Goal: Navigation & Orientation: Find specific page/section

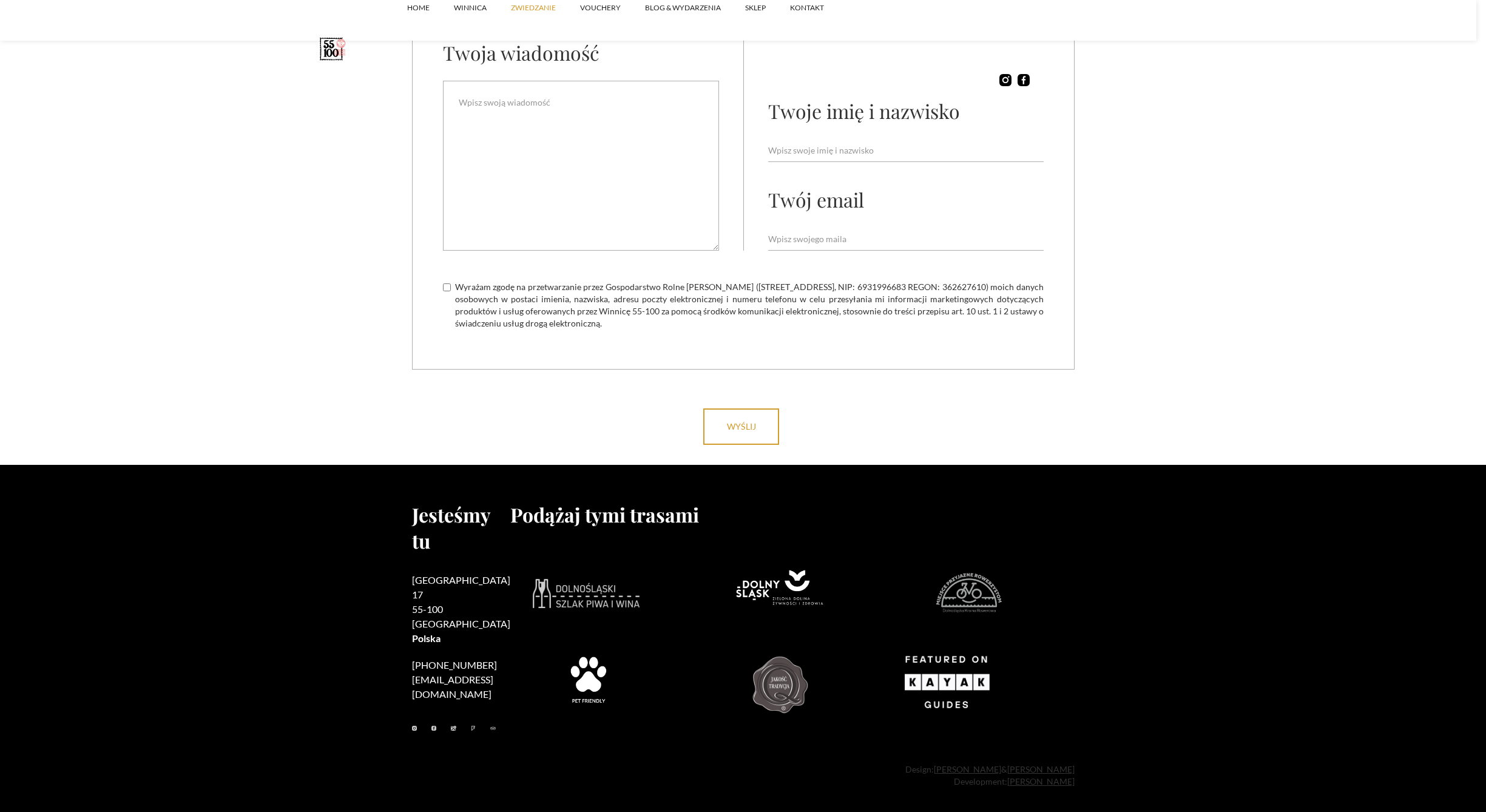
scroll to position [3958, 0]
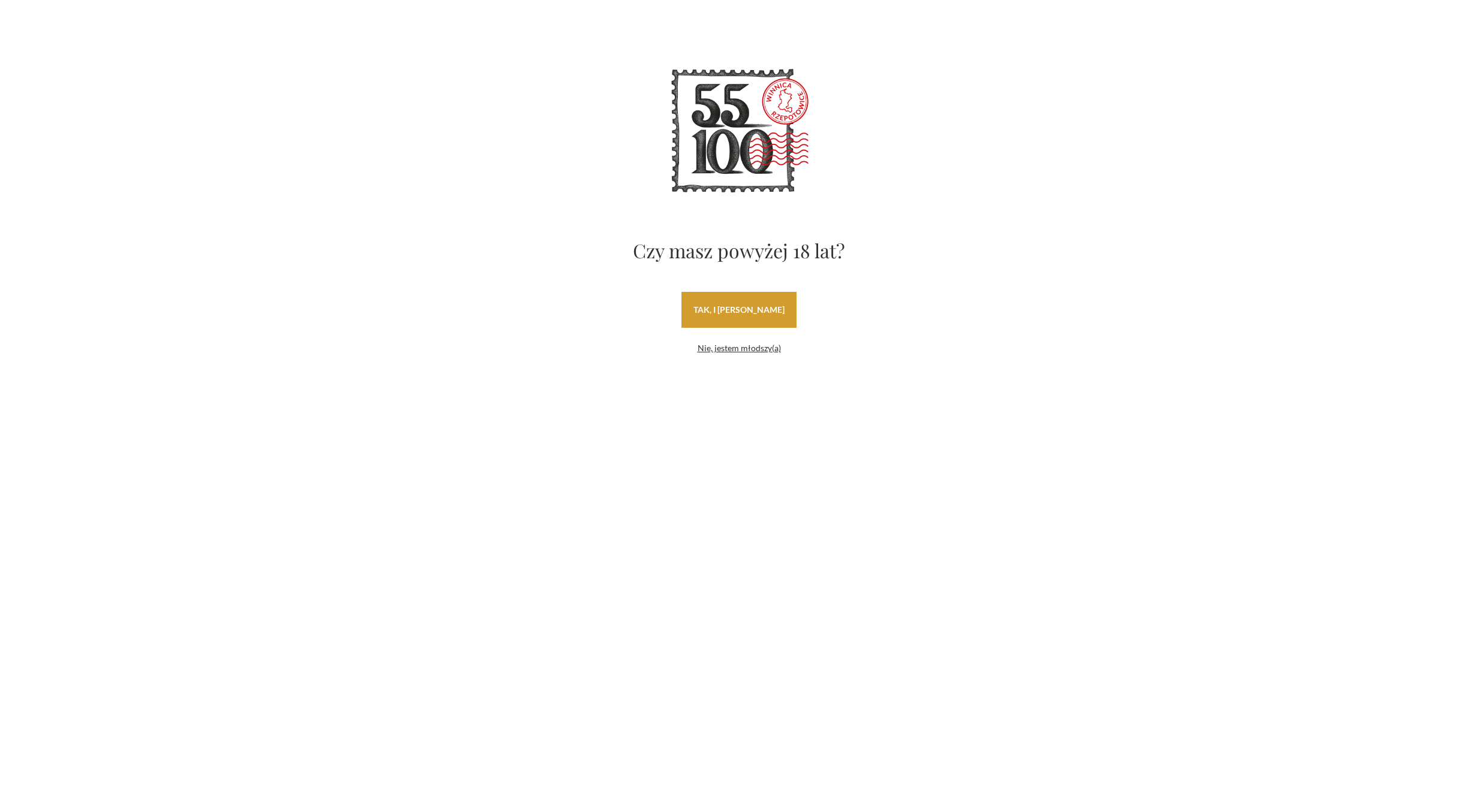
click at [736, 306] on link "tak, i uwielbiam wino" at bounding box center [739, 310] width 115 height 36
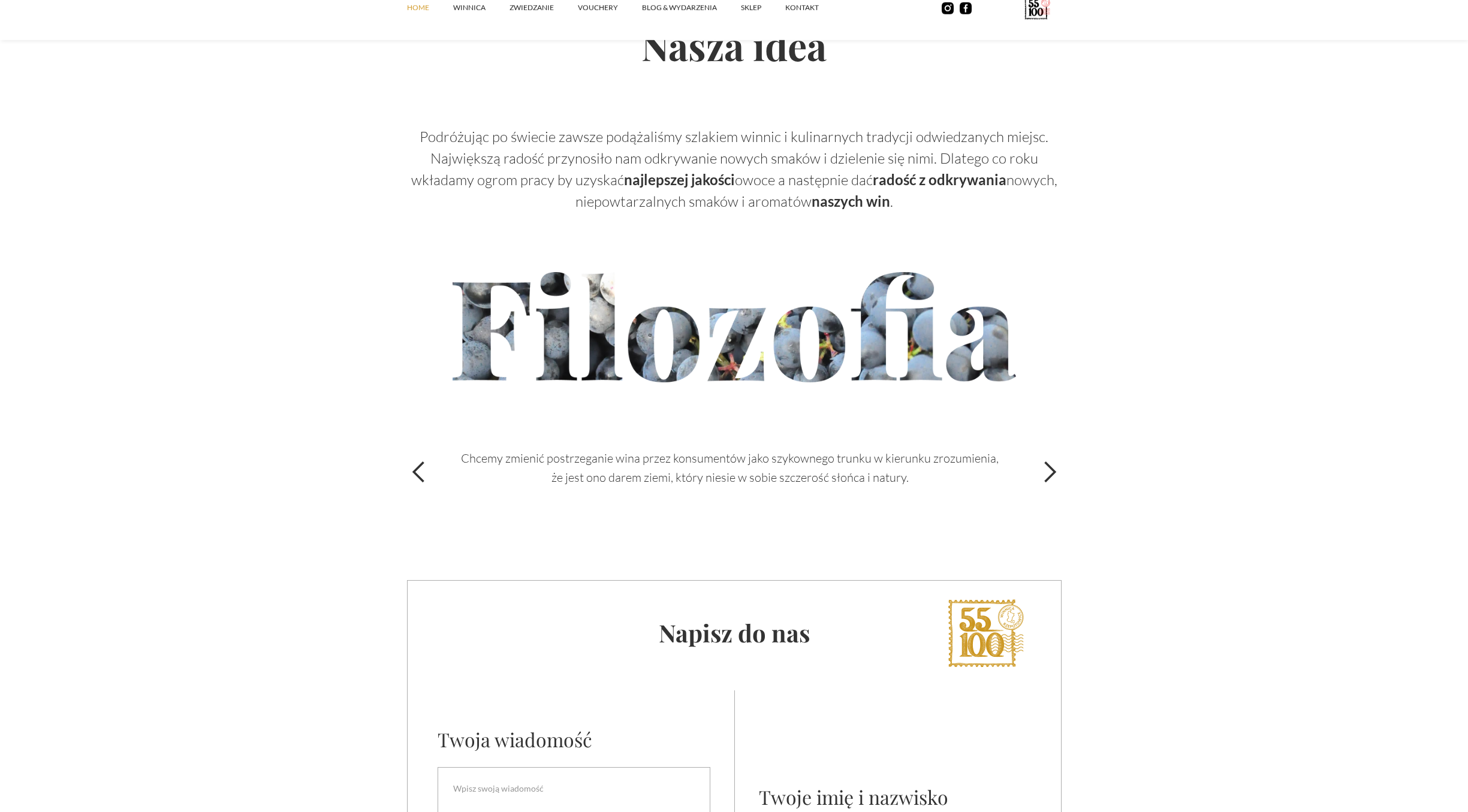
scroll to position [3874, 0]
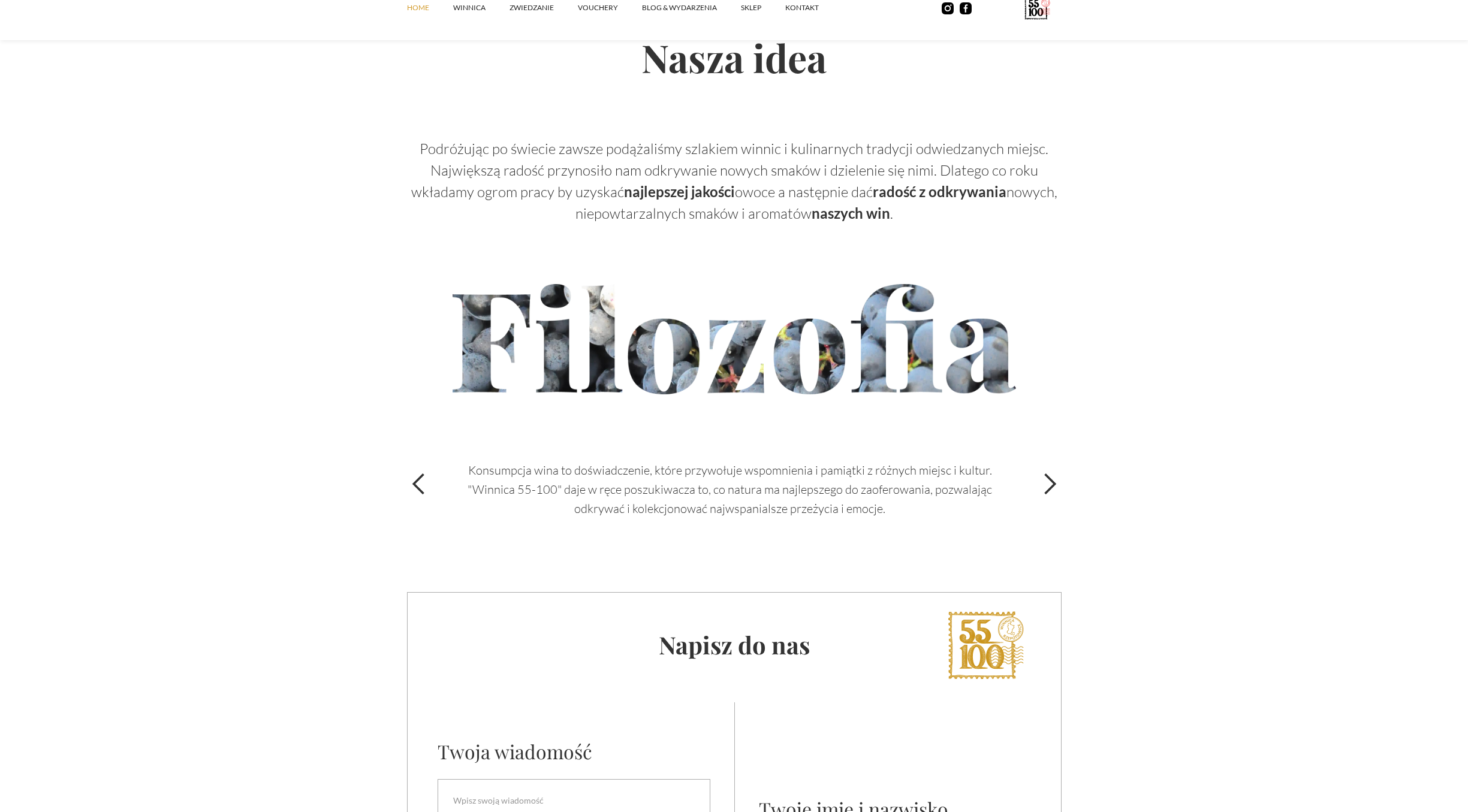
click at [1055, 486] on div "next slide" at bounding box center [1049, 484] width 24 height 24
click at [1053, 481] on div "next slide" at bounding box center [1049, 484] width 24 height 24
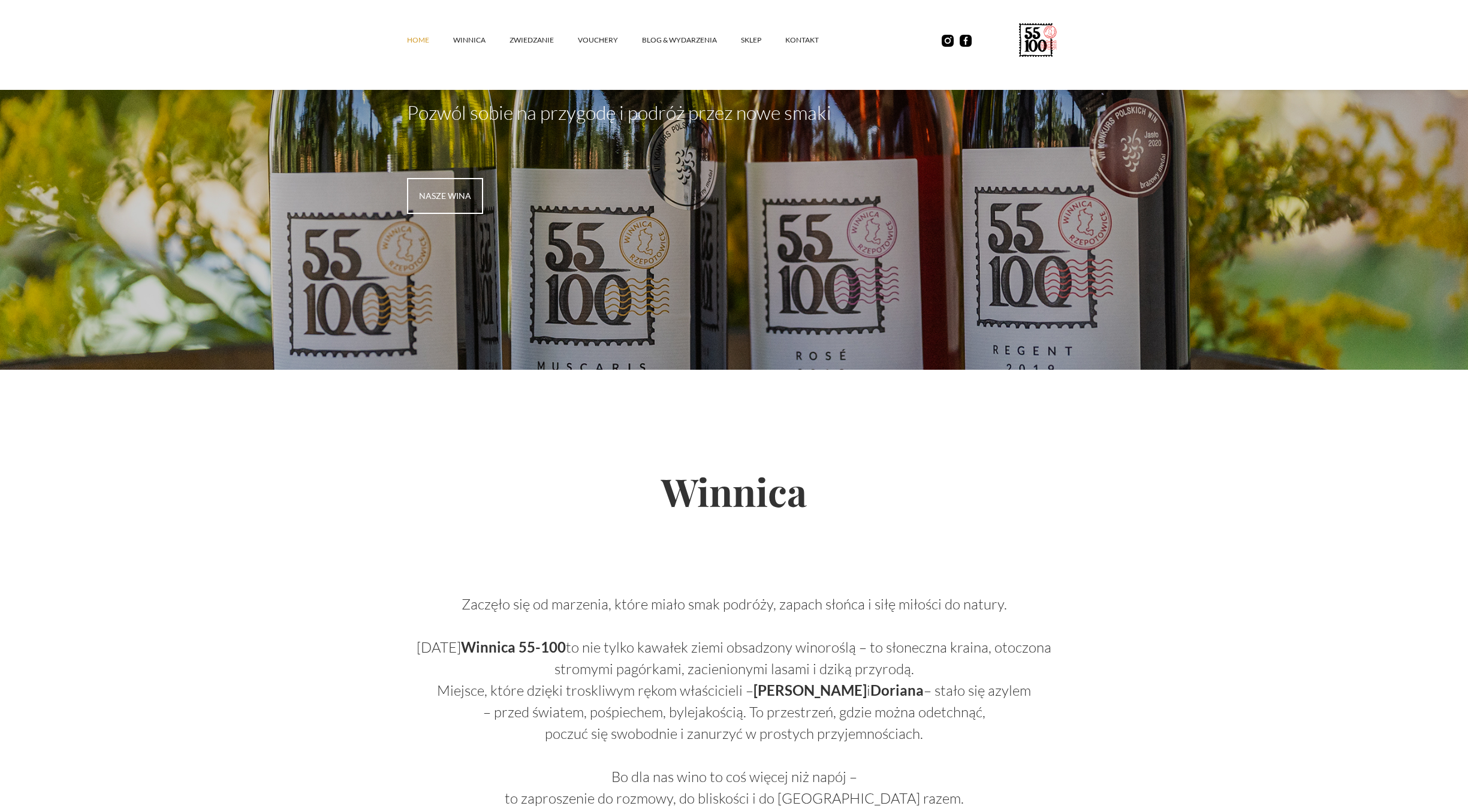
scroll to position [0, 0]
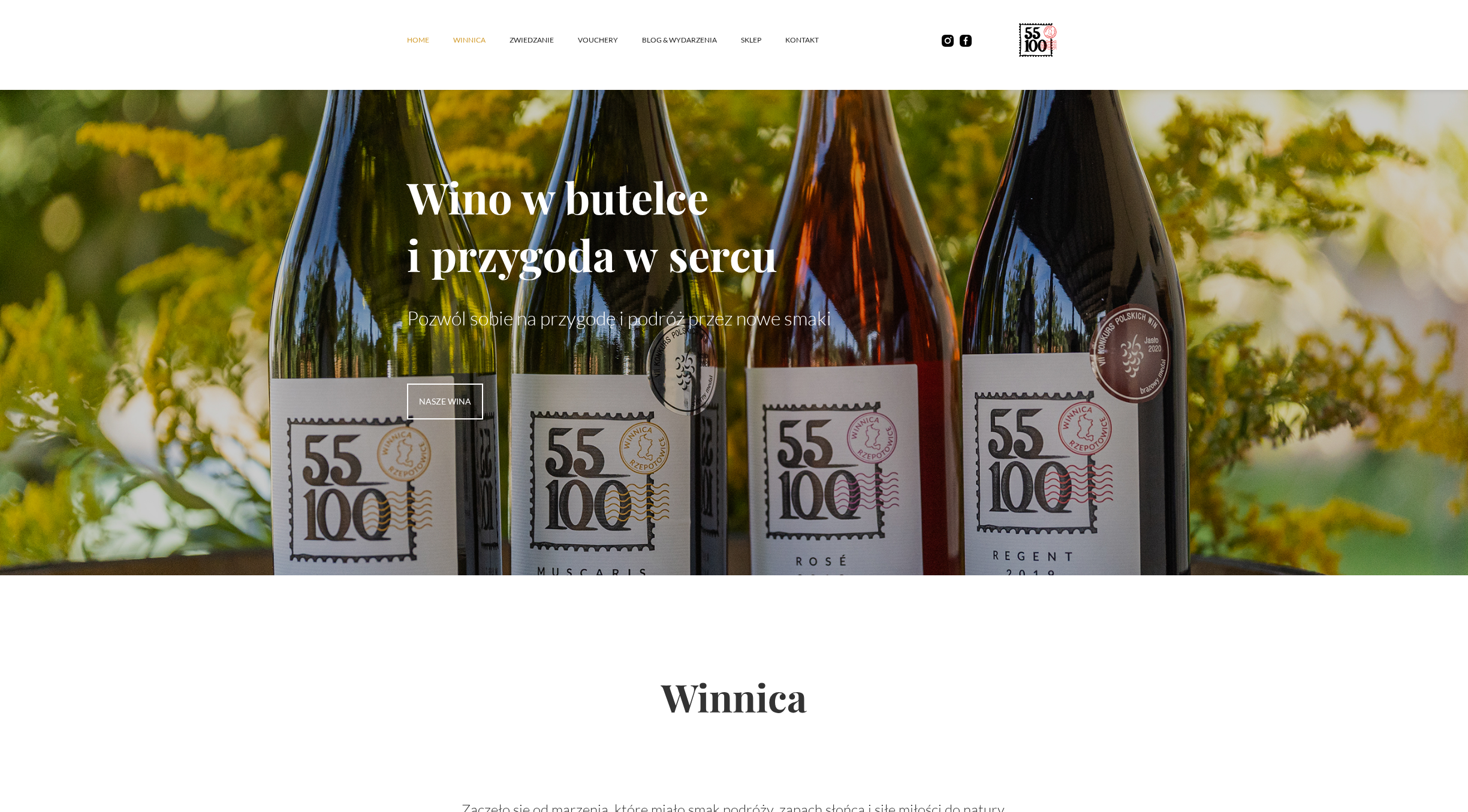
click at [471, 38] on link "winnica" at bounding box center [481, 40] width 56 height 36
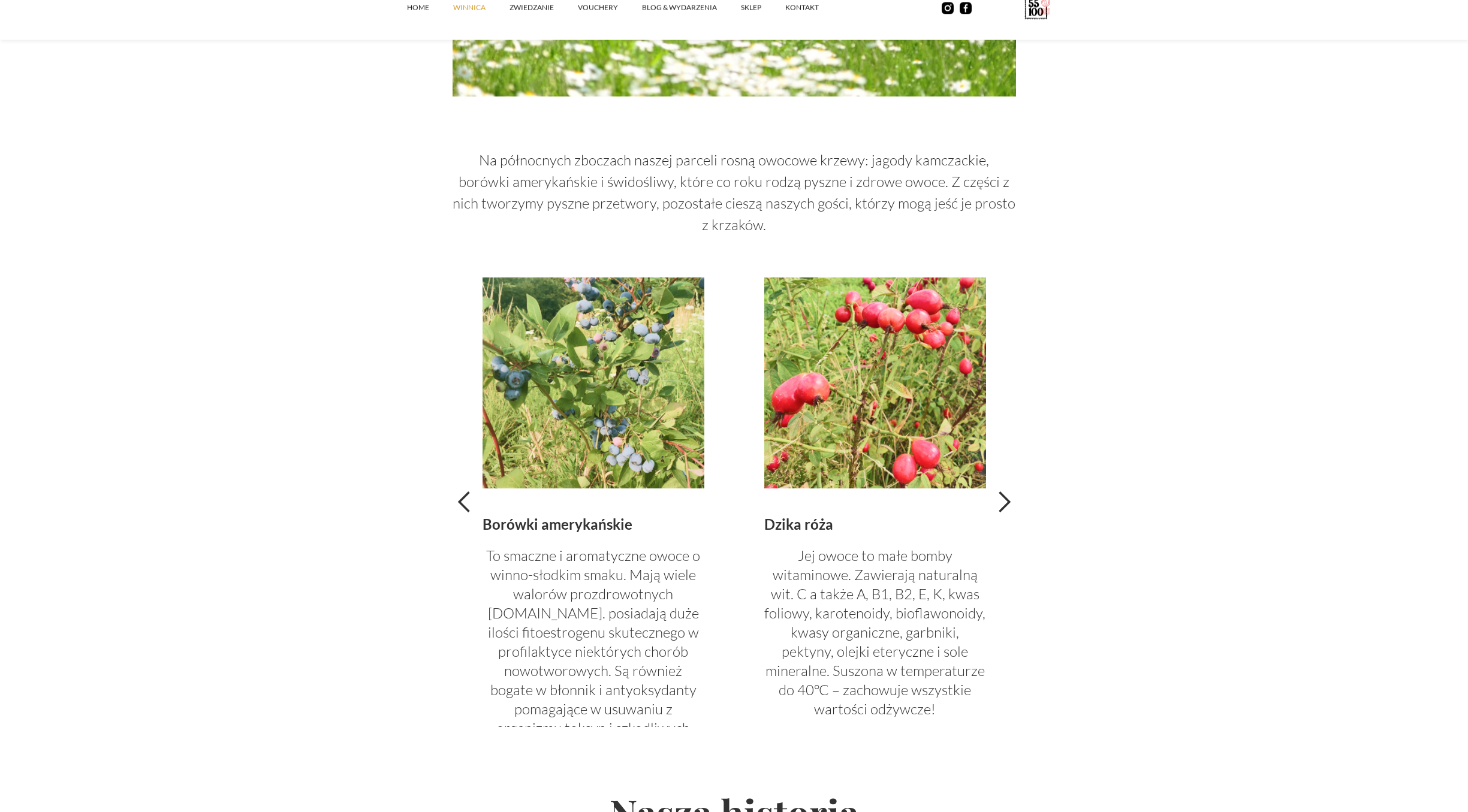
scroll to position [2507, 0]
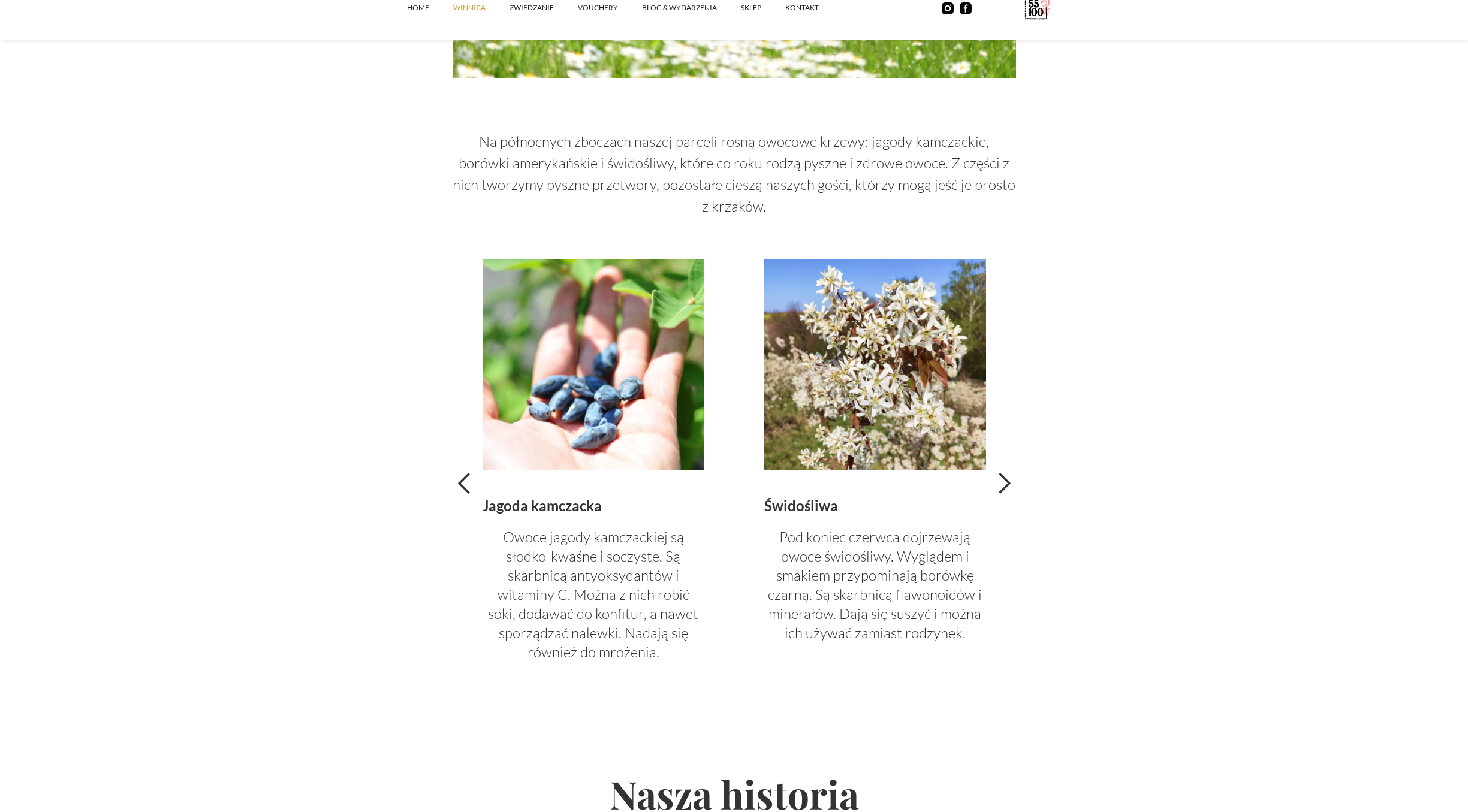
click at [463, 490] on div "previous slide" at bounding box center [464, 483] width 24 height 24
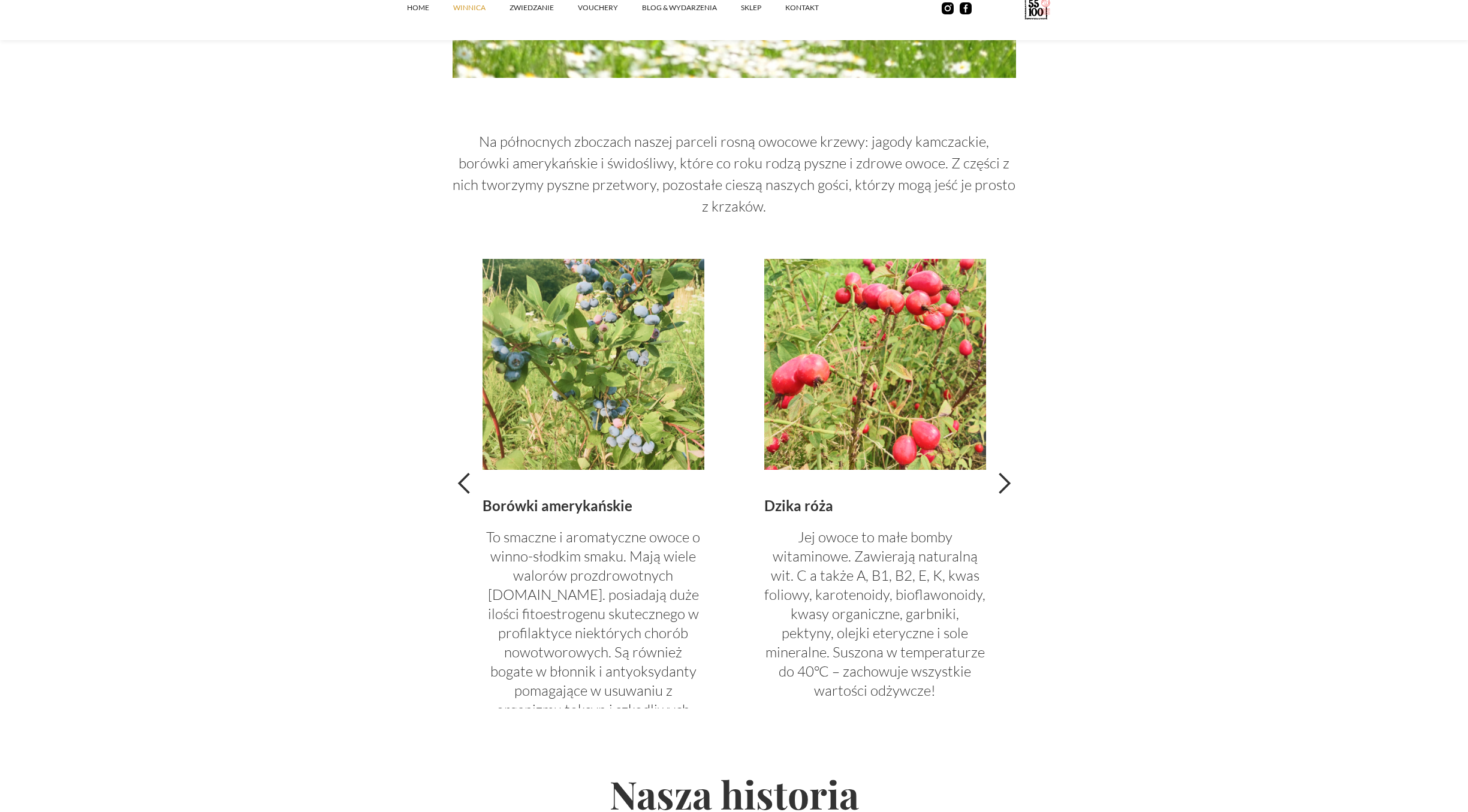
click at [1010, 484] on div "next slide" at bounding box center [1004, 483] width 24 height 24
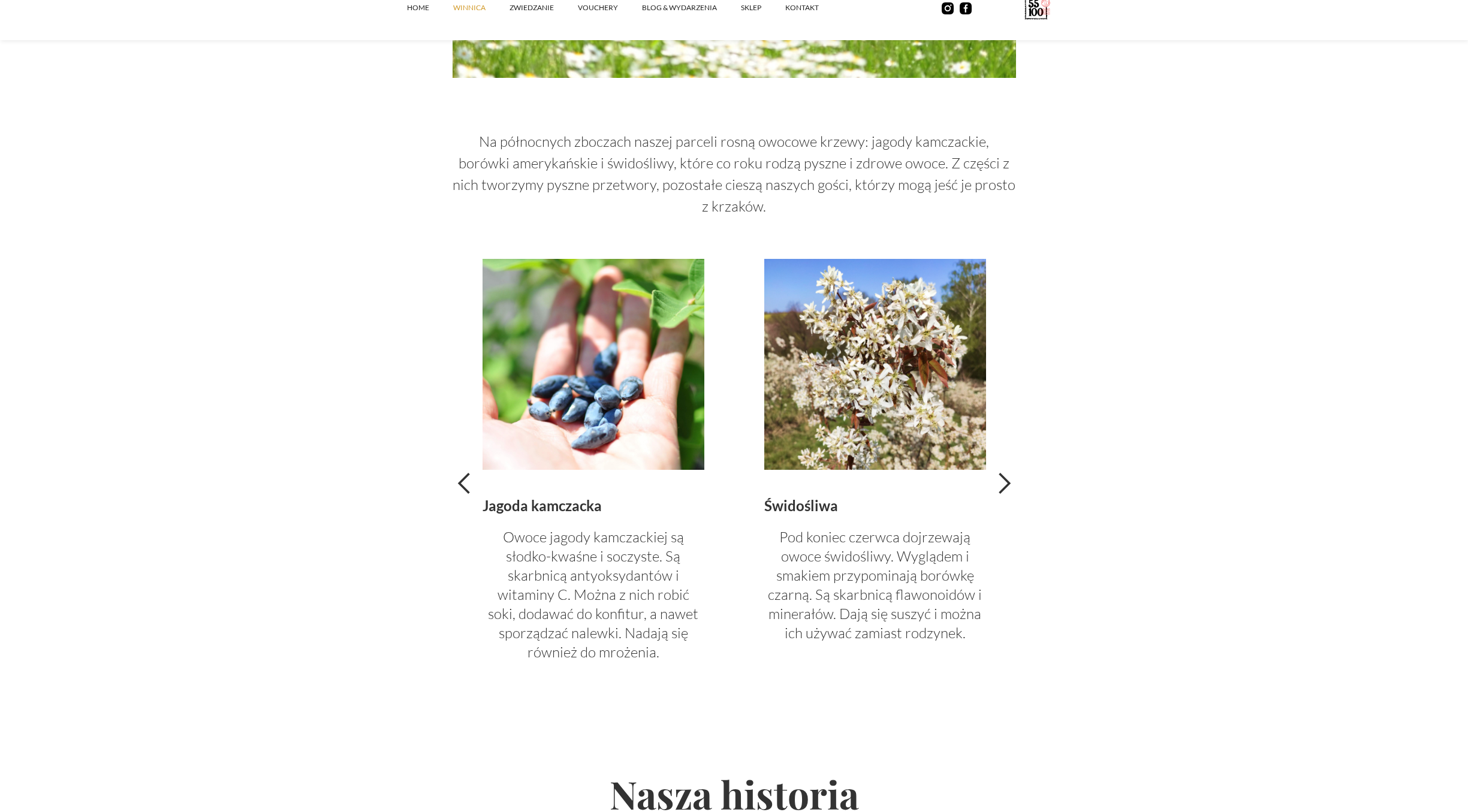
click at [1008, 484] on div "next slide" at bounding box center [1004, 483] width 24 height 24
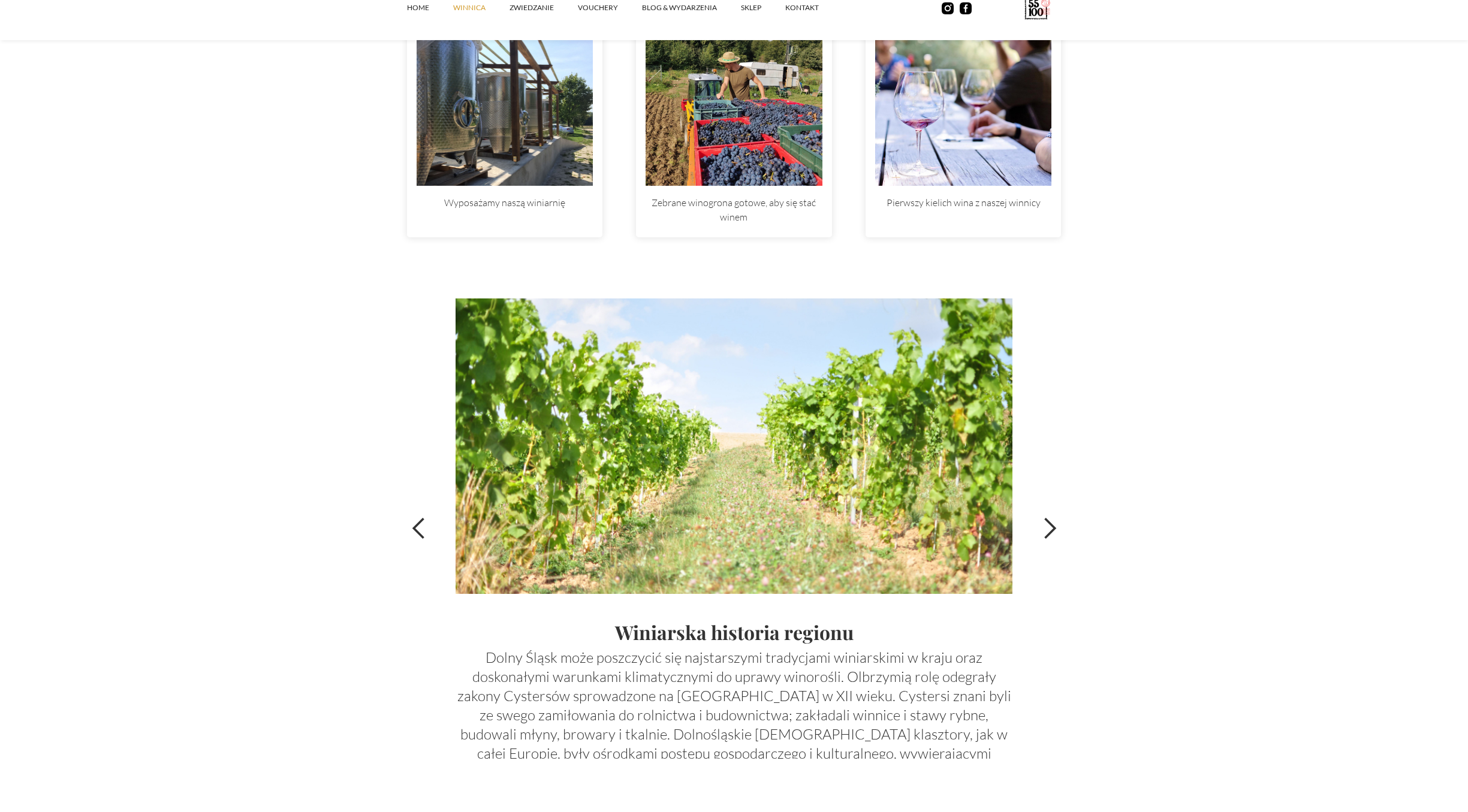
scroll to position [3974, 0]
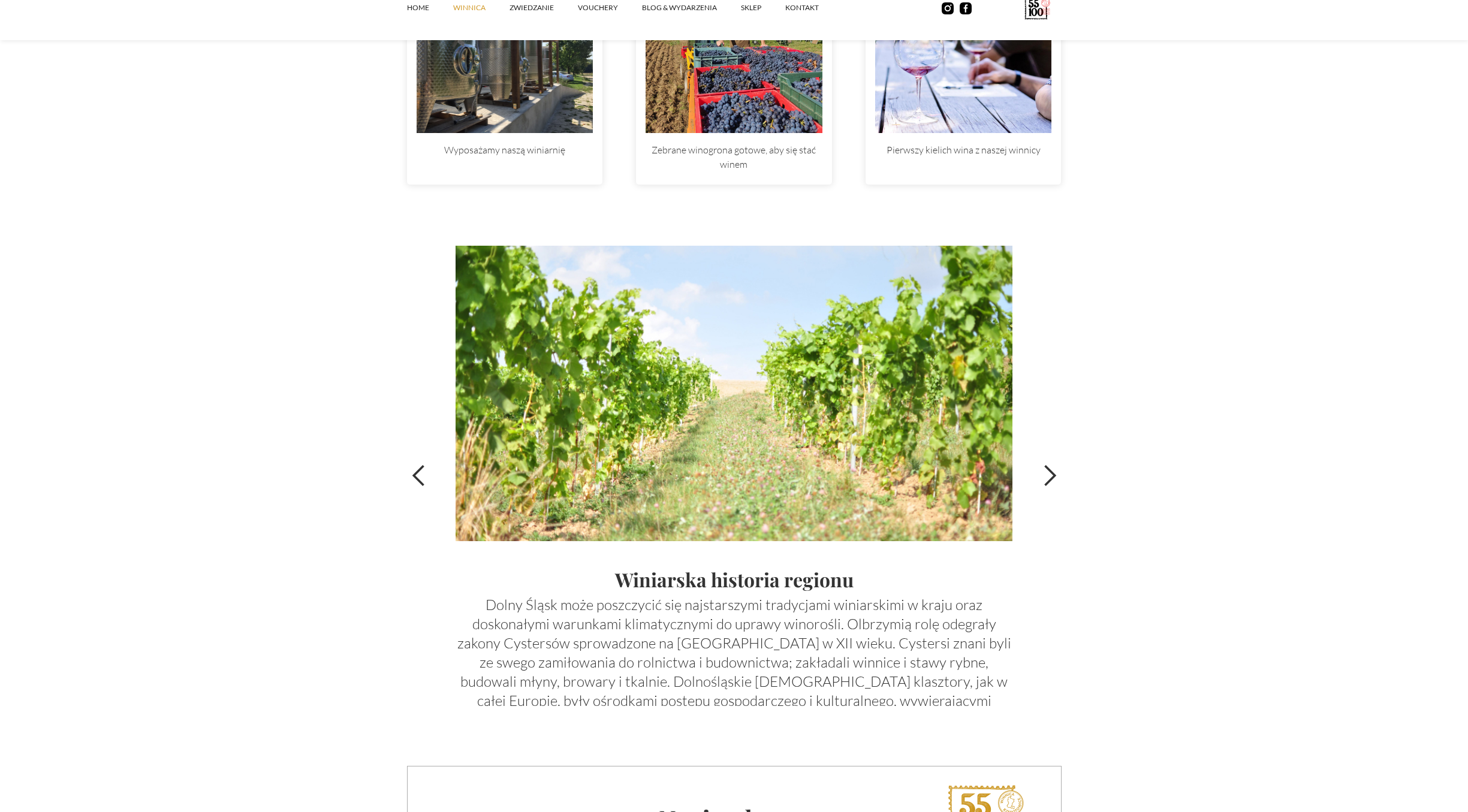
click at [415, 477] on div "previous slide" at bounding box center [419, 476] width 24 height 24
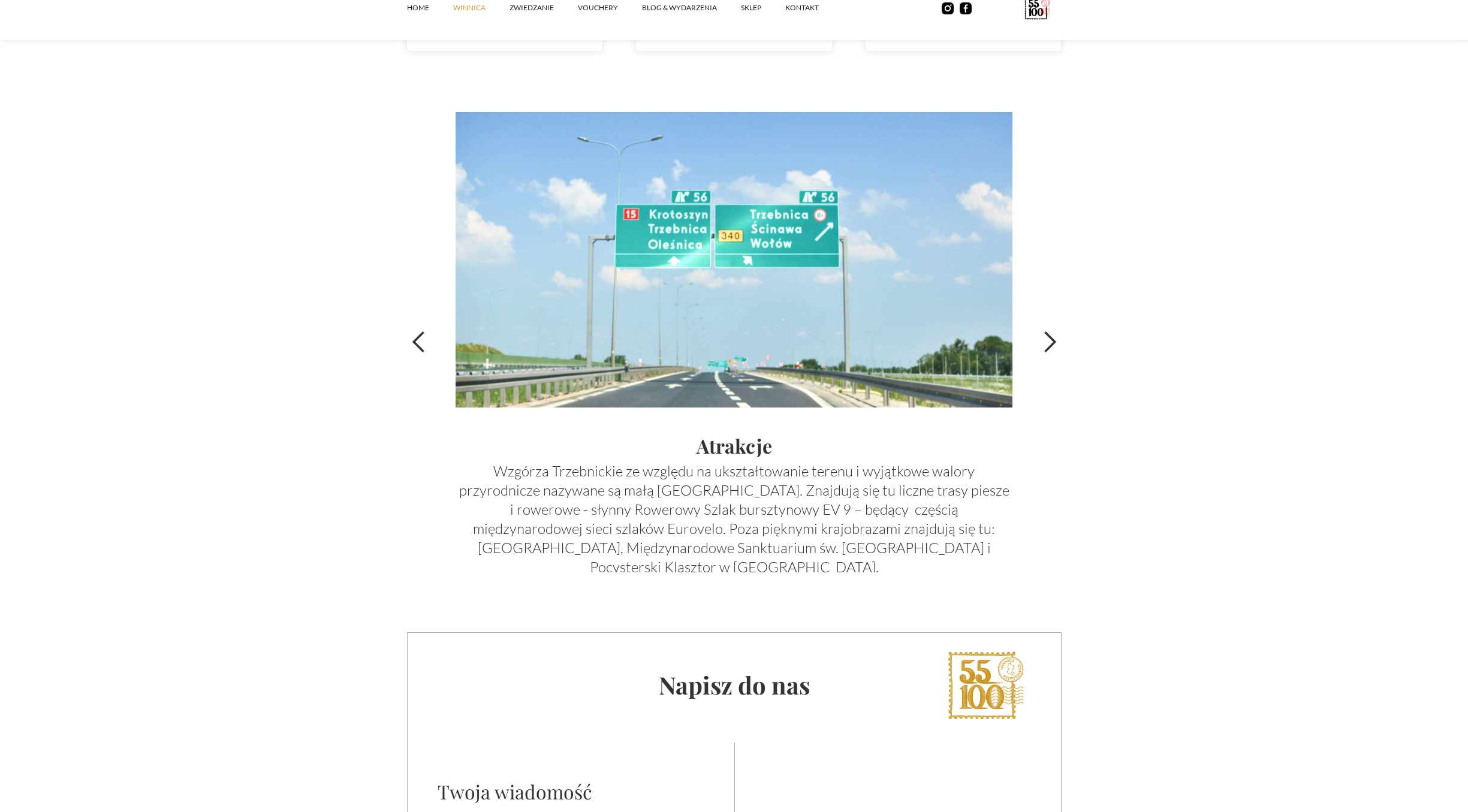
scroll to position [4157, 0]
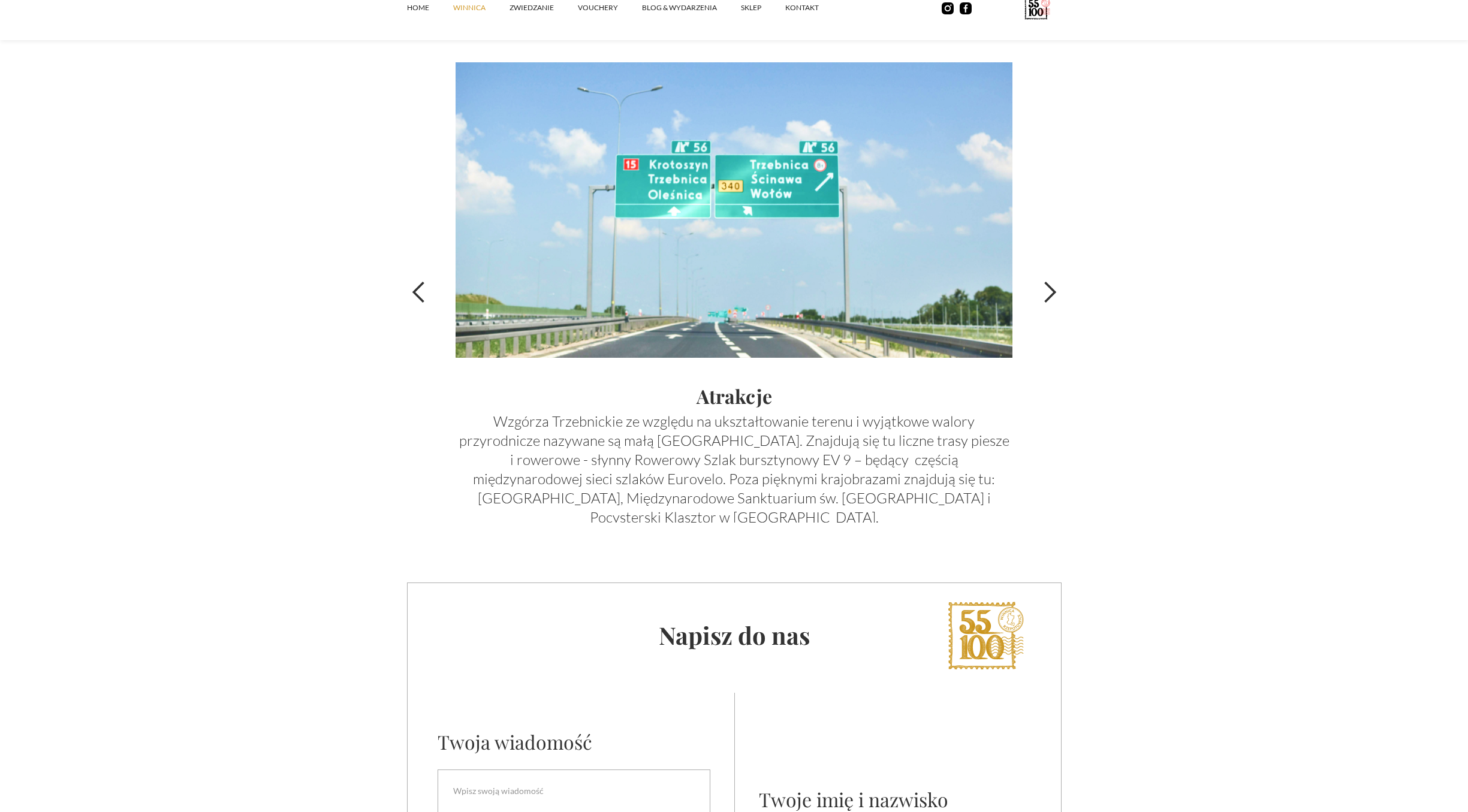
click at [1046, 296] on div "next slide" at bounding box center [1049, 292] width 24 height 24
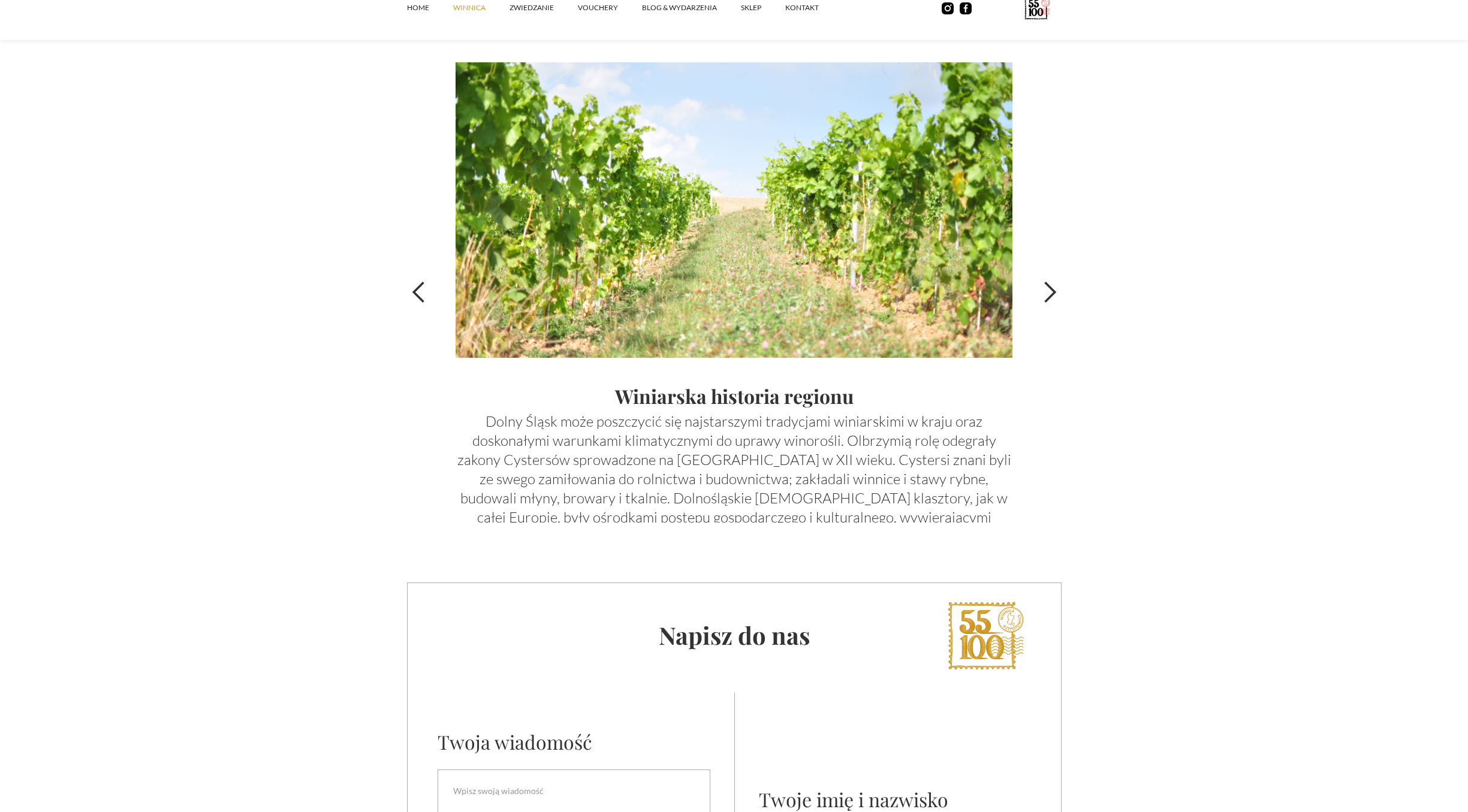
click at [1046, 296] on div "next slide" at bounding box center [1049, 292] width 24 height 24
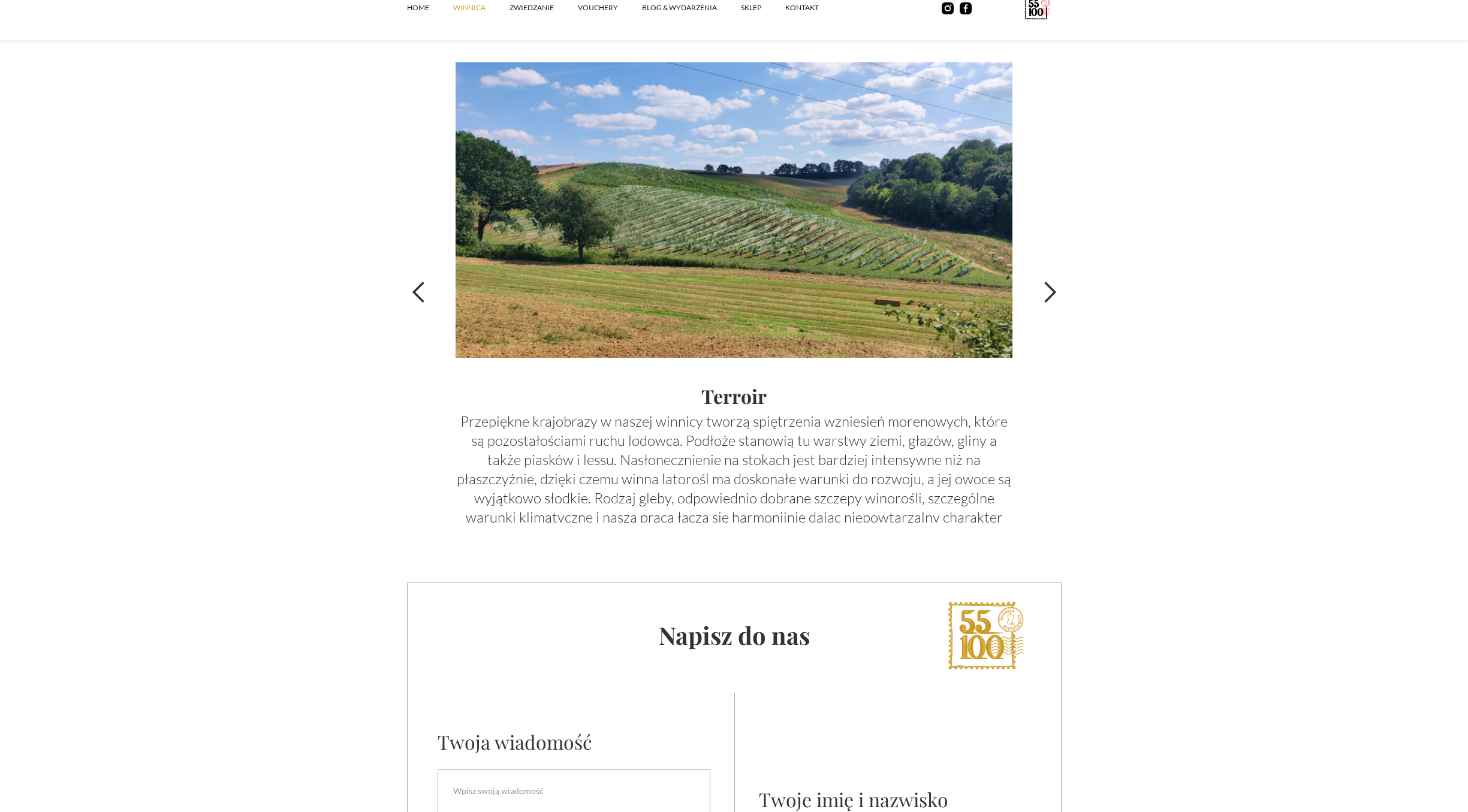
click at [1046, 296] on div "next slide" at bounding box center [1049, 292] width 24 height 24
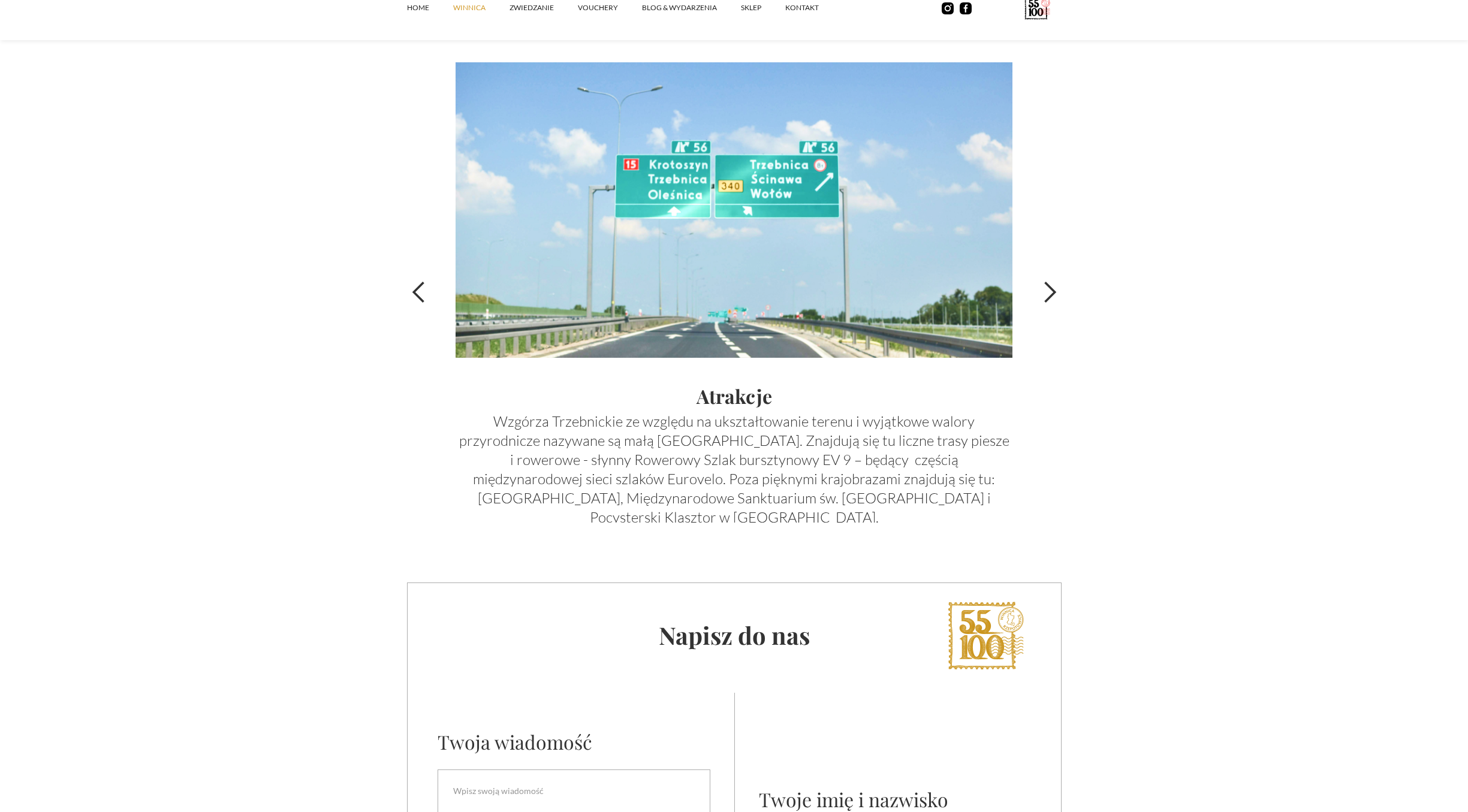
click at [1046, 296] on div "next slide" at bounding box center [1049, 292] width 24 height 24
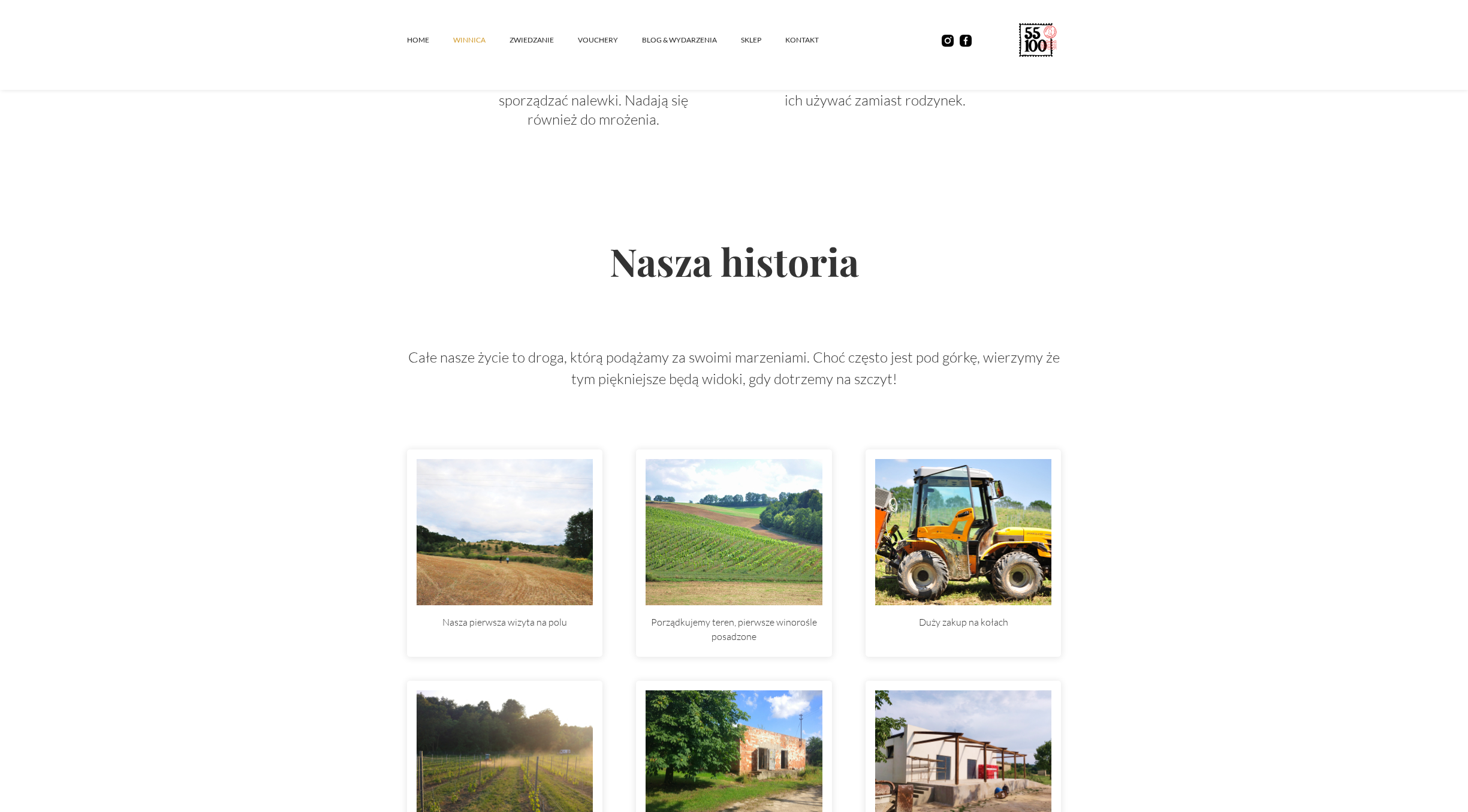
scroll to position [2994, 0]
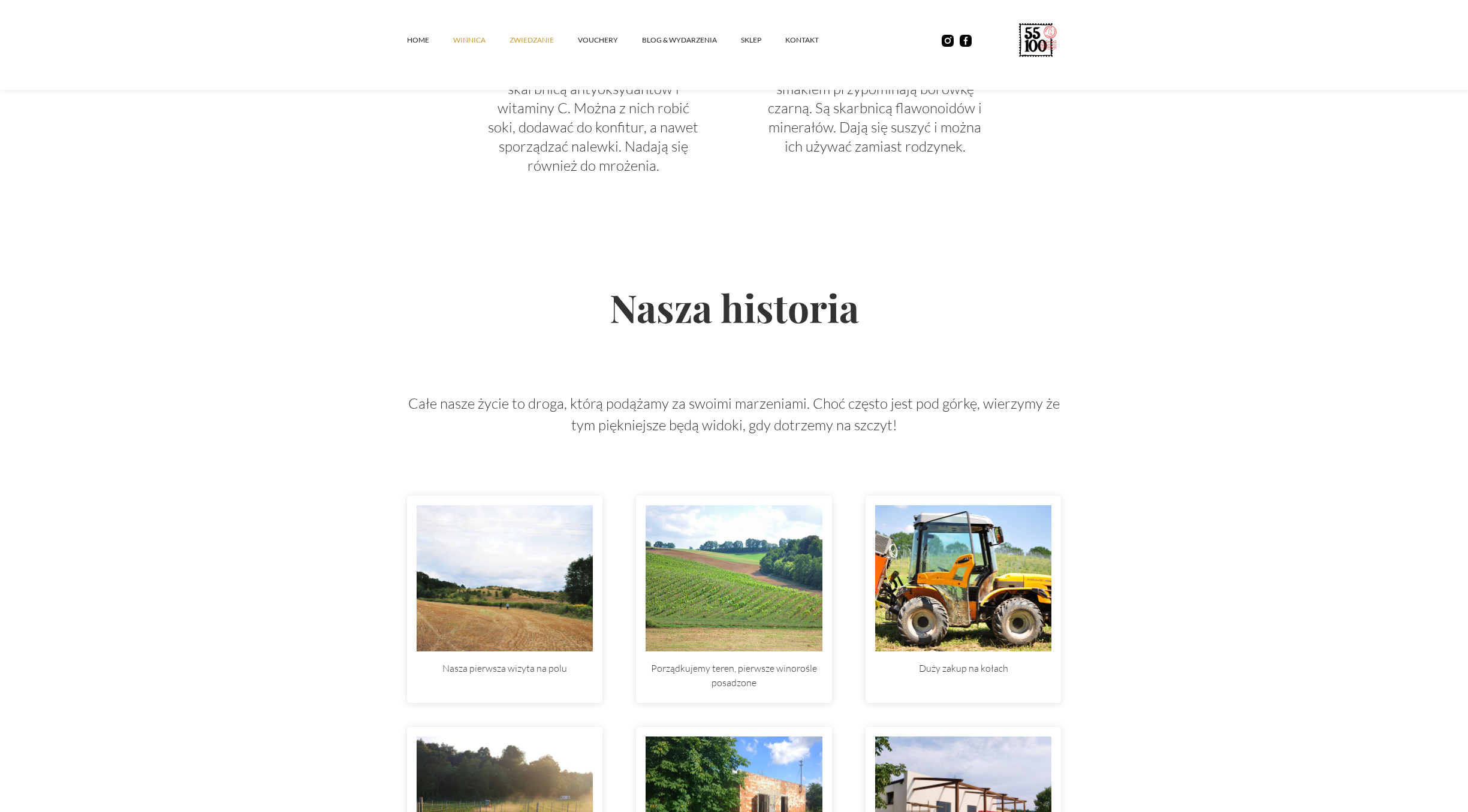
click at [511, 36] on link "ZWIEDZANIE" at bounding box center [543, 40] width 68 height 36
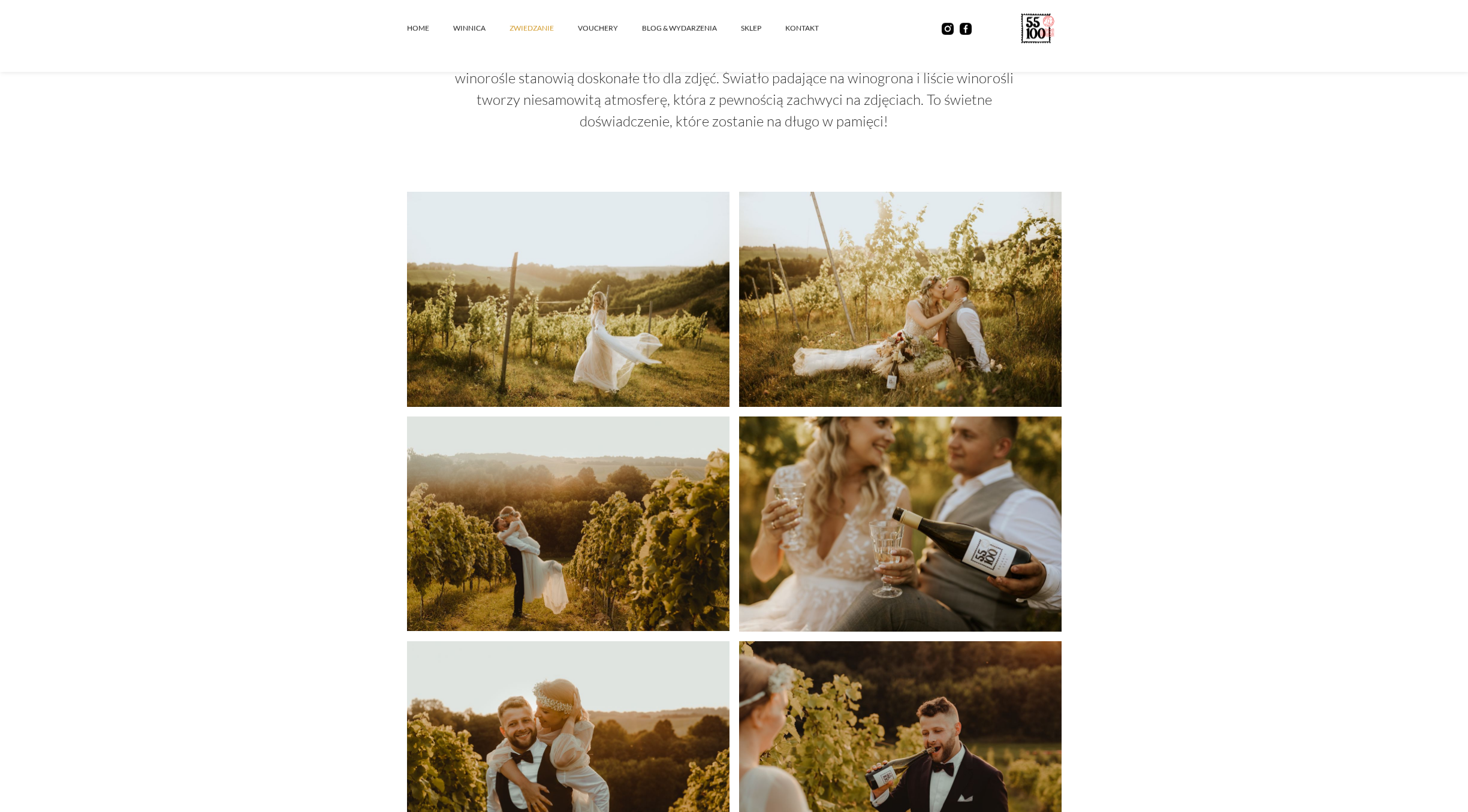
scroll to position [2017, 0]
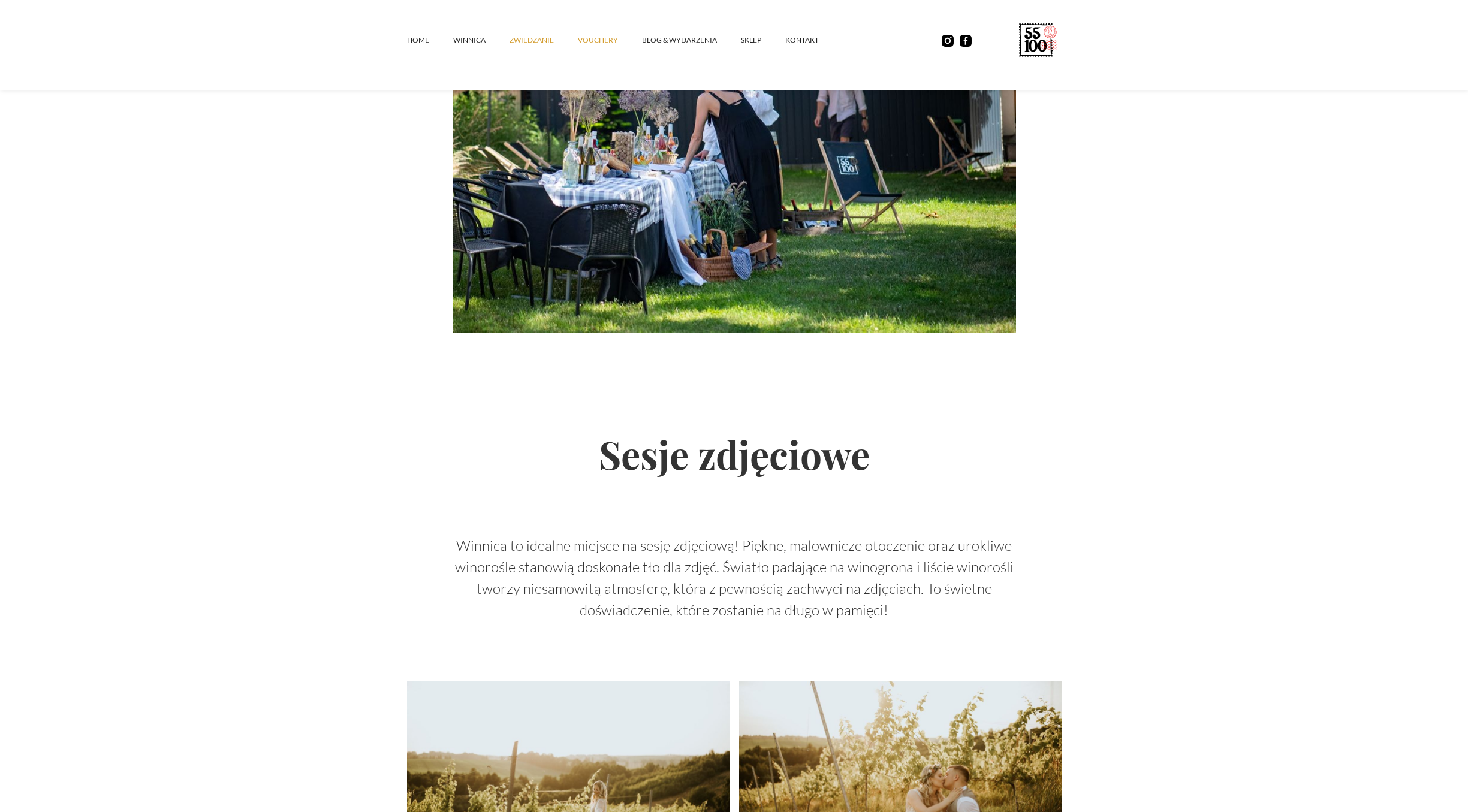
click at [595, 38] on link "vouchery" at bounding box center [610, 40] width 64 height 36
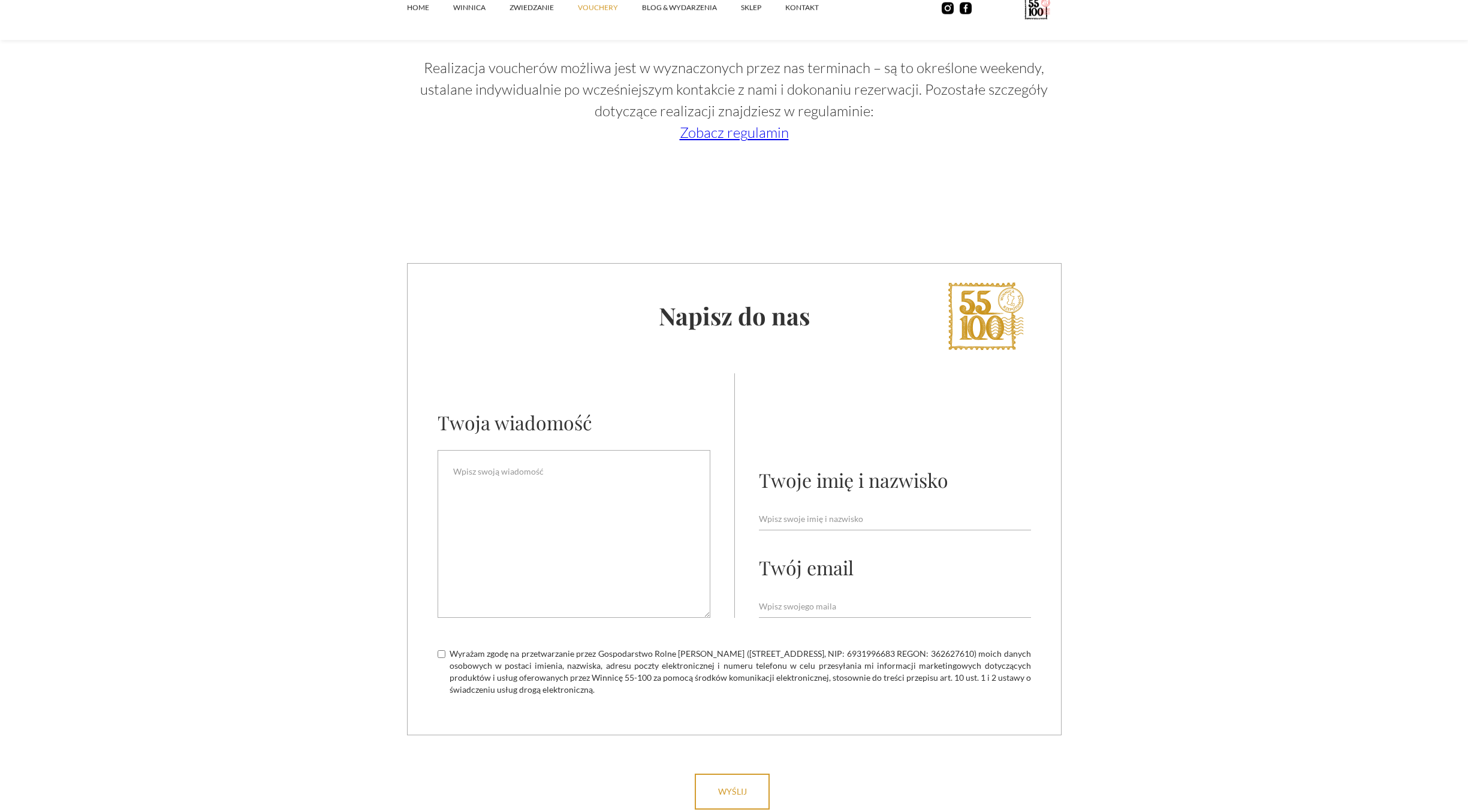
scroll to position [1965, 0]
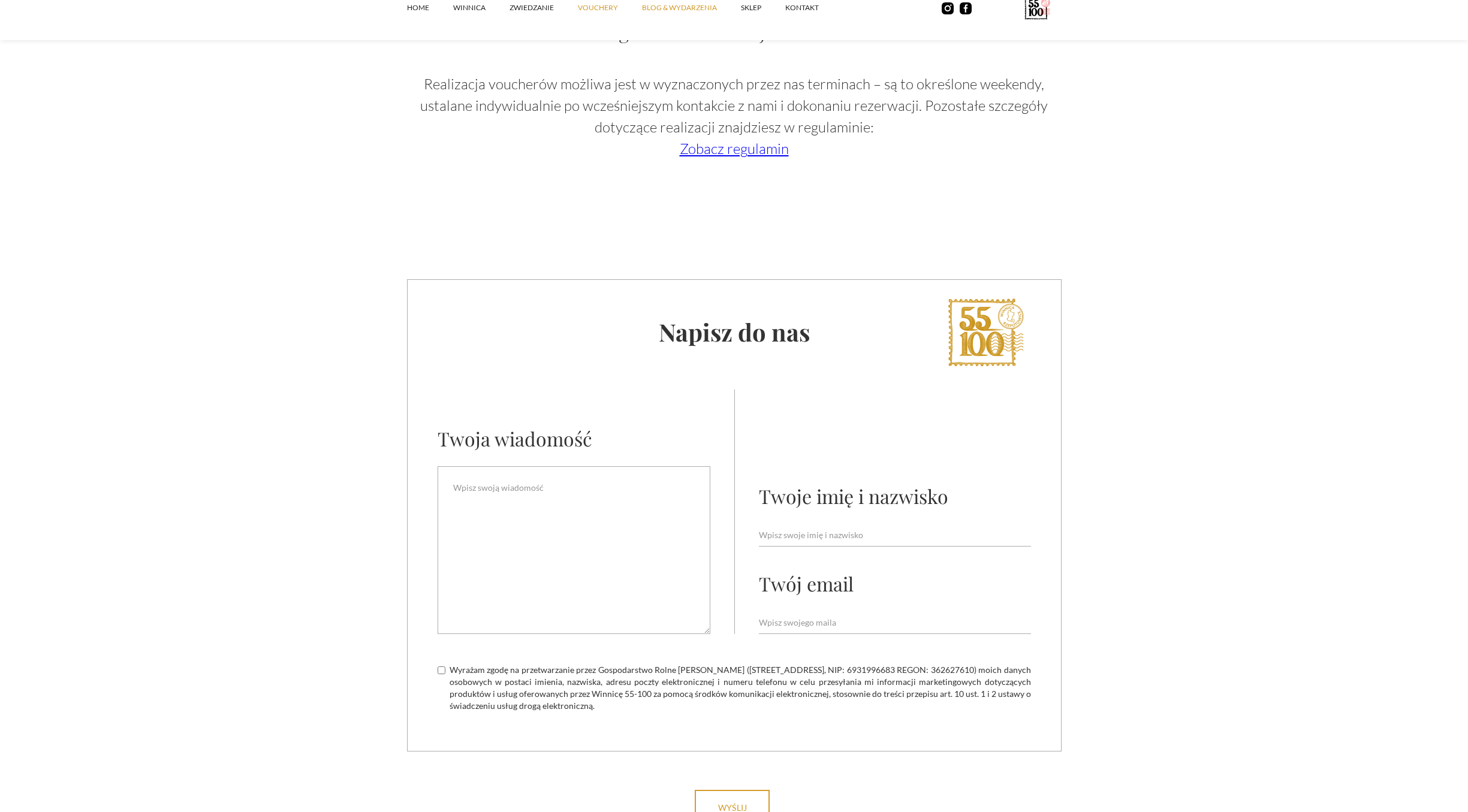
click at [662, 15] on link "Blog & Wydarzenia" at bounding box center [691, 8] width 99 height 36
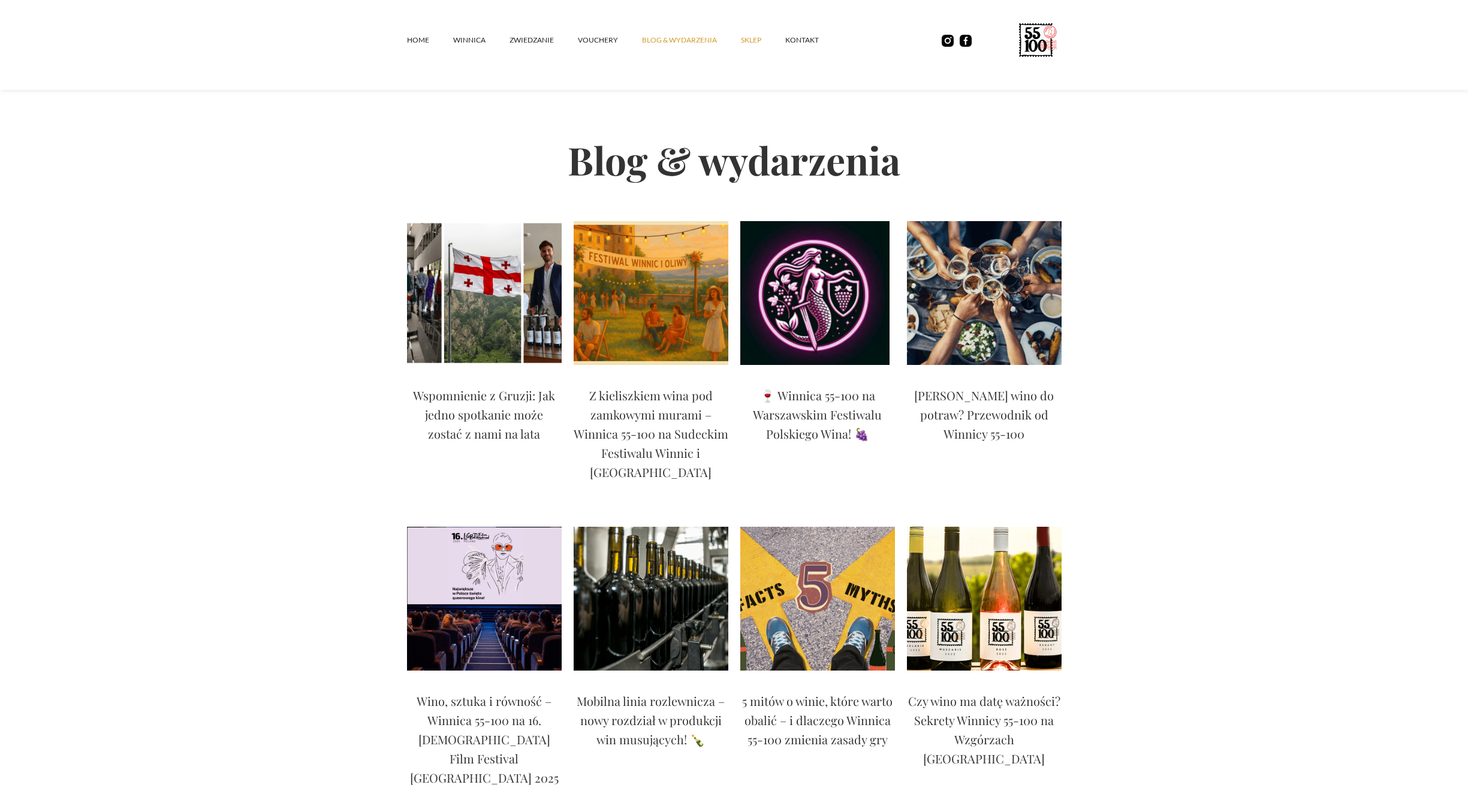
click at [755, 45] on link "SKLEP" at bounding box center [763, 40] width 45 height 36
